Goal: Find specific page/section: Find specific page/section

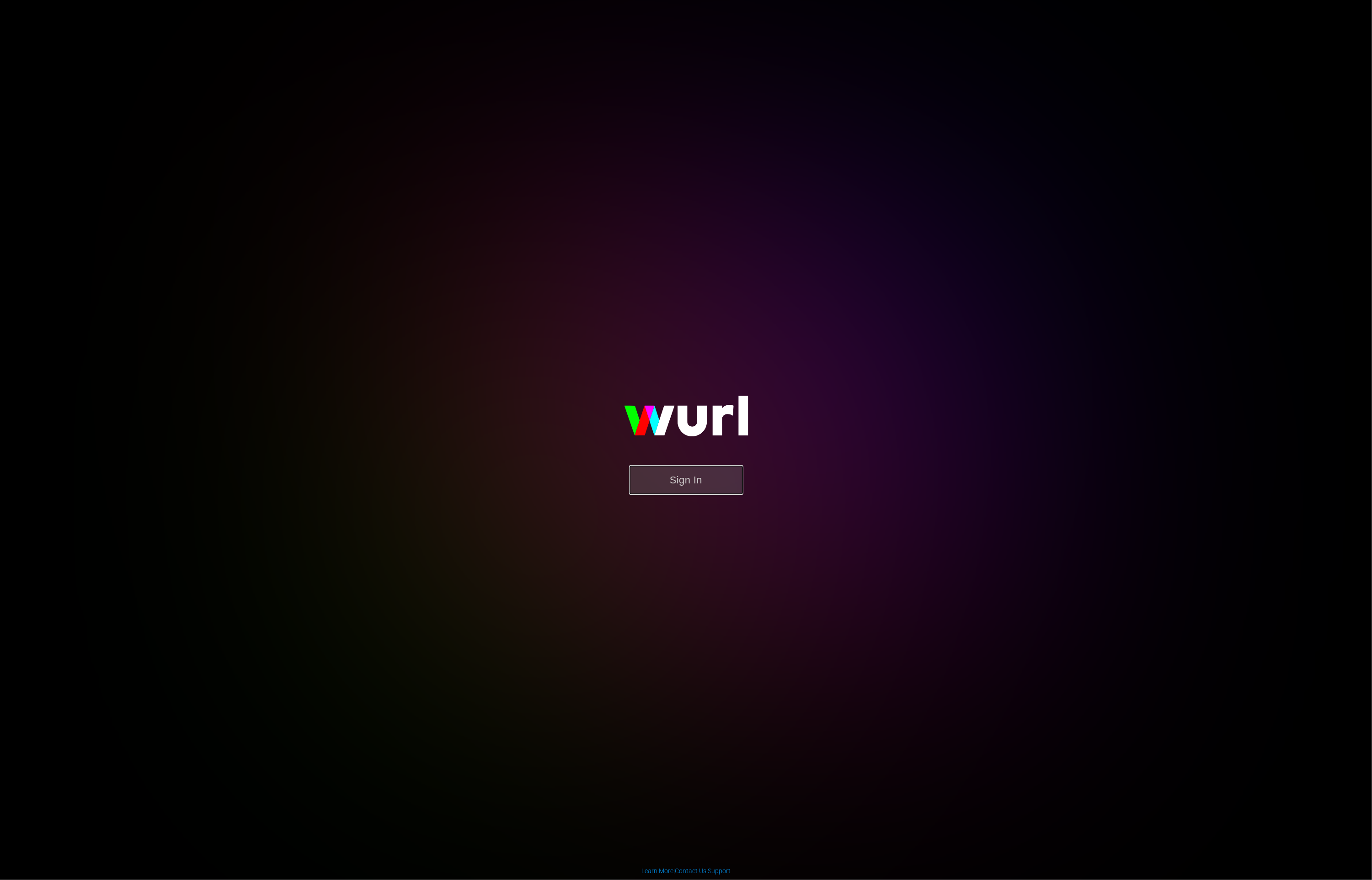
click at [673, 490] on button "Sign In" at bounding box center [685, 480] width 114 height 30
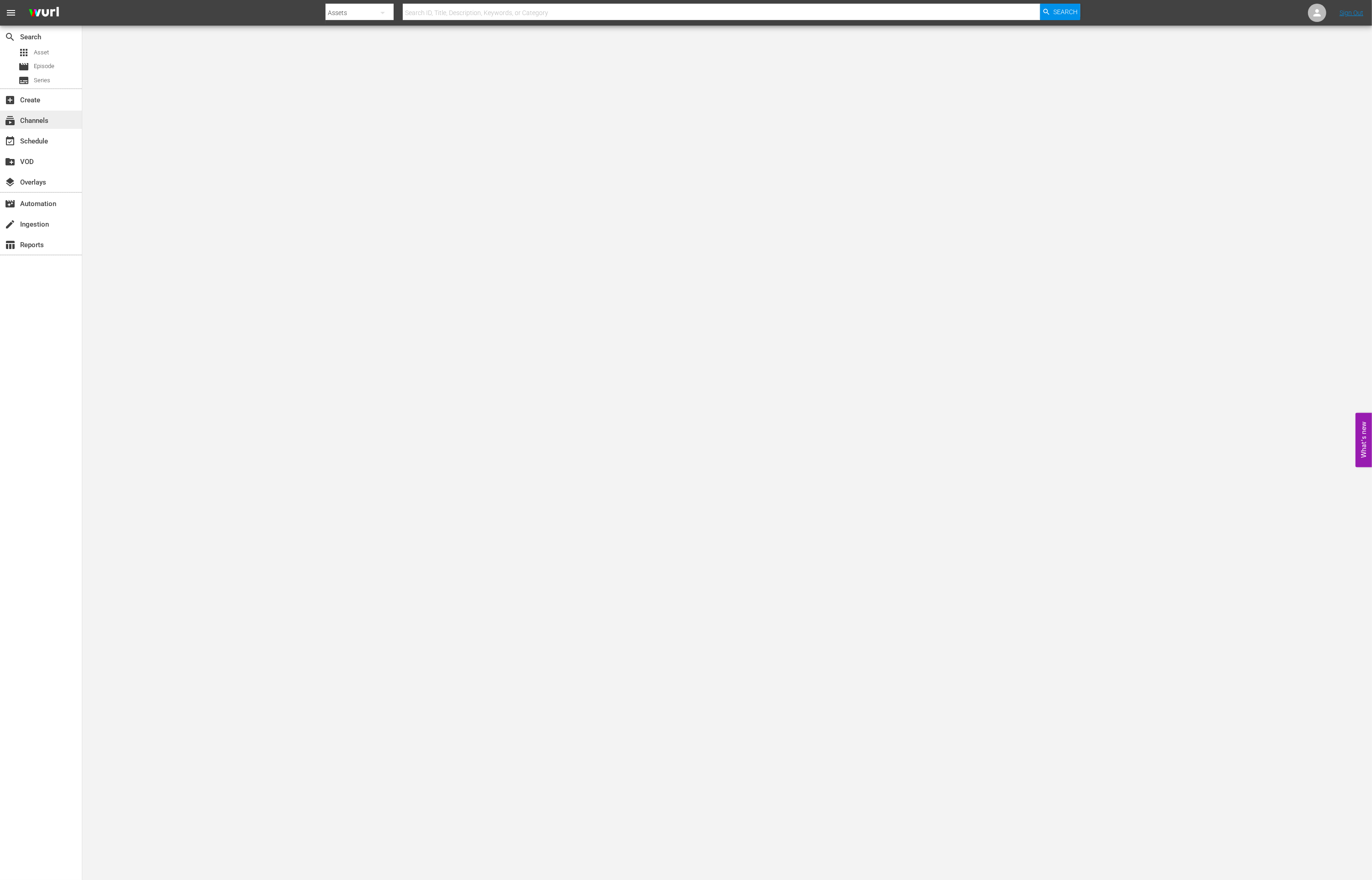
click at [37, 118] on div "subscriptions Channels" at bounding box center [25, 118] width 51 height 8
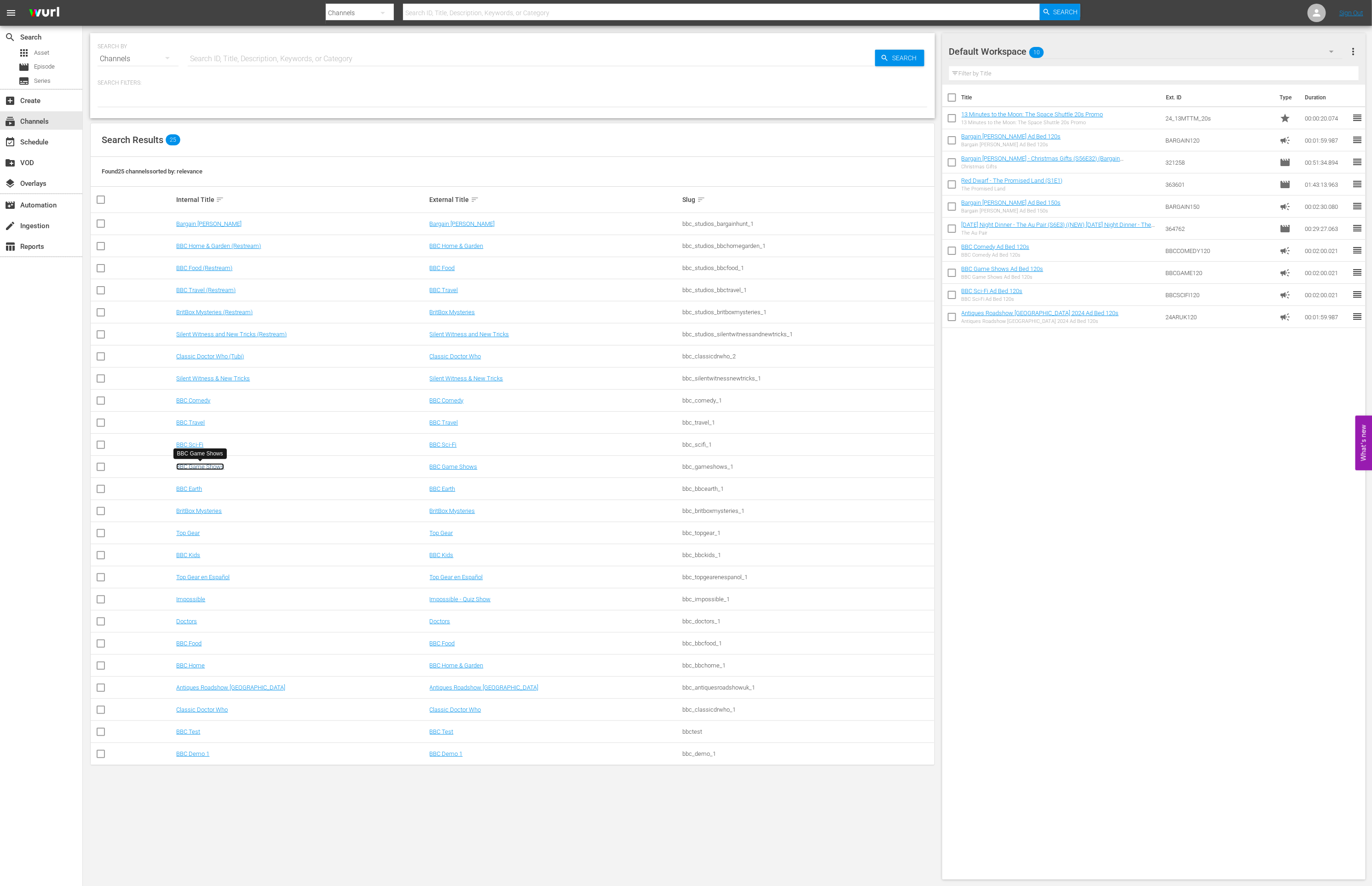
click at [191, 467] on link "BBC Game Shows" at bounding box center [200, 467] width 48 height 7
